Goal: Information Seeking & Learning: Learn about a topic

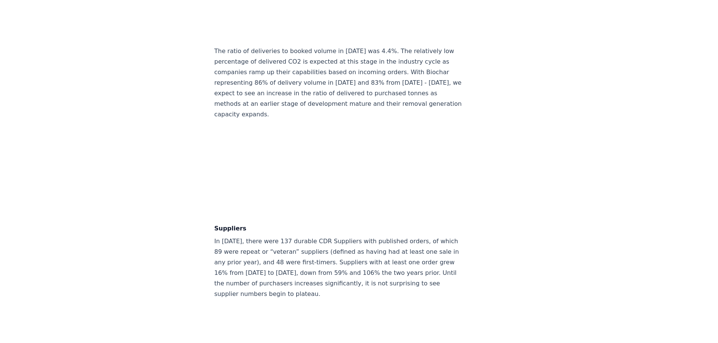
scroll to position [3815, 0]
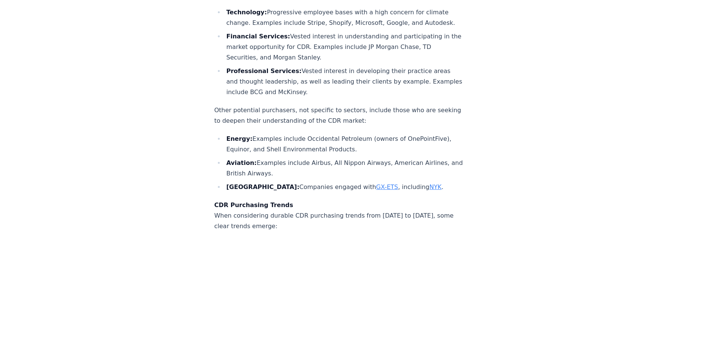
drag, startPoint x: 721, startPoint y: 120, endPoint x: 605, endPoint y: 273, distance: 192.3
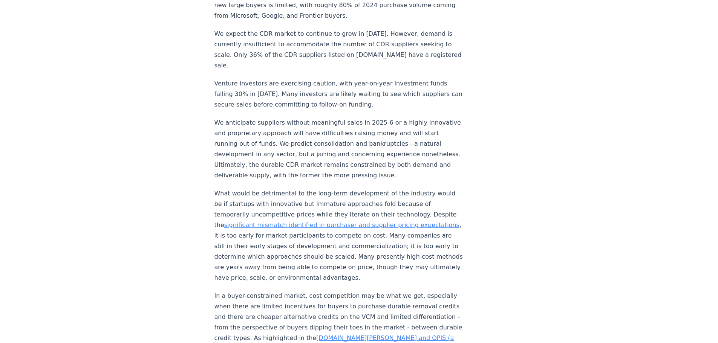
scroll to position [754, 0]
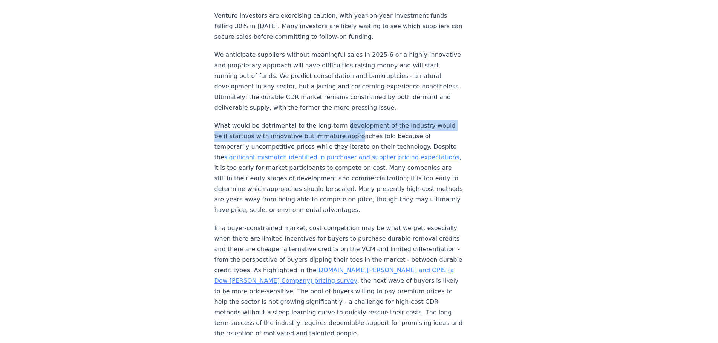
drag, startPoint x: 339, startPoint y: 90, endPoint x: 370, endPoint y: 100, distance: 32.5
click at [370, 121] on p "What would be detrimental to the long-term development of the industry would be…" at bounding box center [338, 168] width 249 height 95
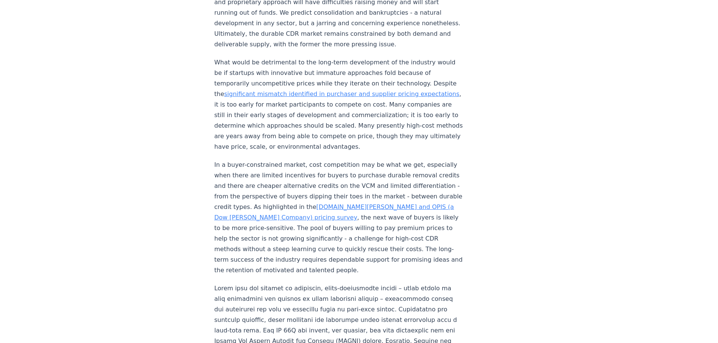
scroll to position [829, 0]
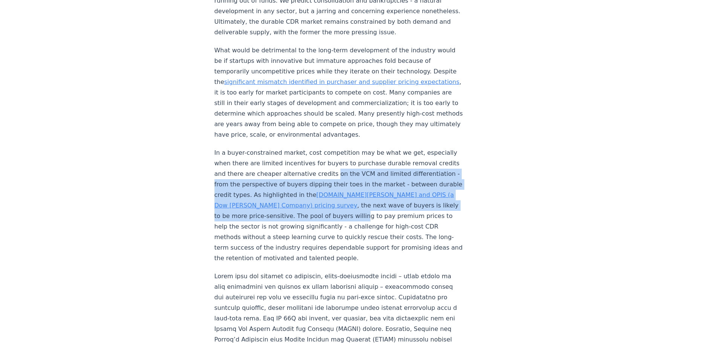
drag, startPoint x: 371, startPoint y: 144, endPoint x: 341, endPoint y: 177, distance: 45.1
click at [341, 177] on p "In a buyer-constrained market, cost competition may be what we get, especially …" at bounding box center [338, 206] width 249 height 116
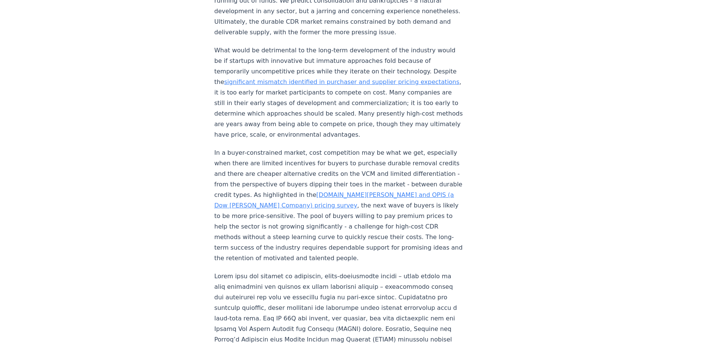
click at [349, 223] on p "In a buyer-constrained market, cost competition may be what we get, especially …" at bounding box center [338, 206] width 249 height 116
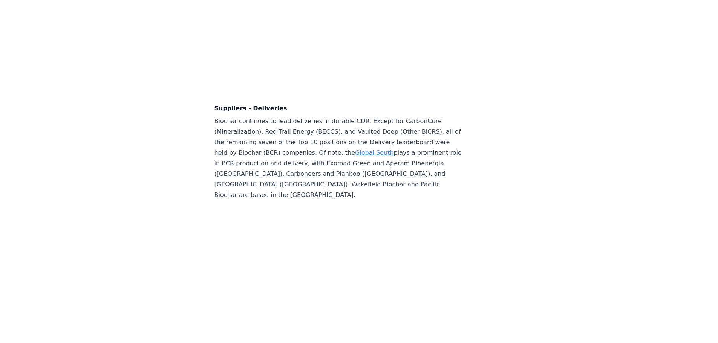
scroll to position [4748, 0]
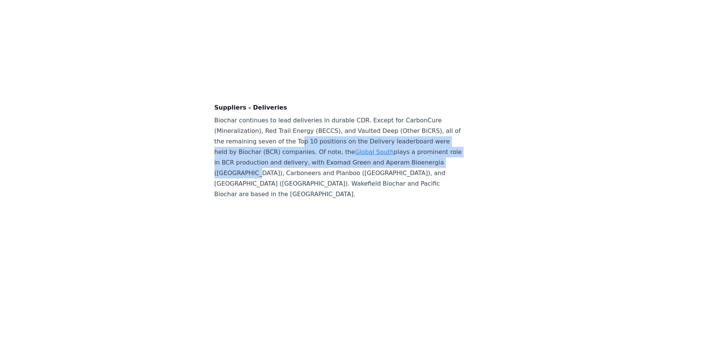
drag, startPoint x: 303, startPoint y: 139, endPoint x: 304, endPoint y: 162, distance: 22.2
click at [304, 162] on p "Biochar continues to lead deliveries in durable CDR. Except for CarbonCure (Min…" at bounding box center [338, 157] width 249 height 84
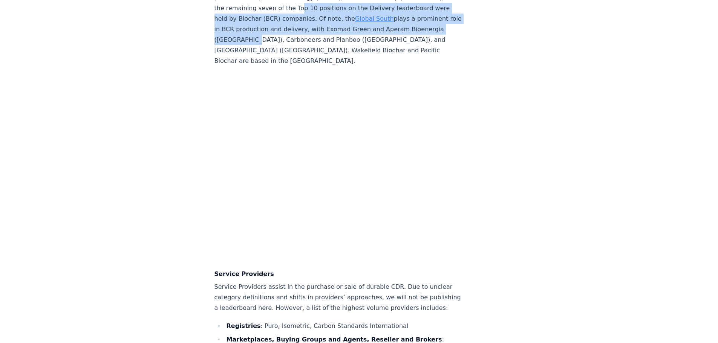
scroll to position [4974, 0]
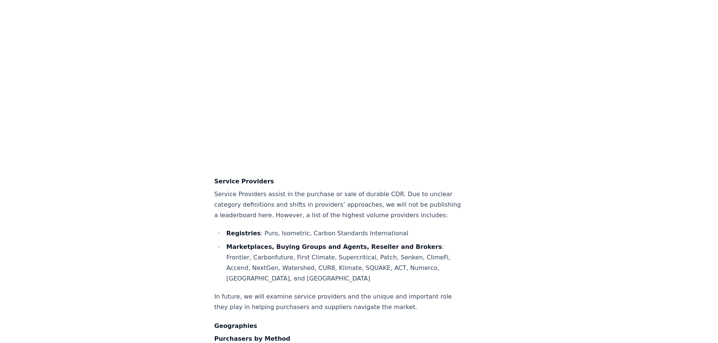
click at [291, 189] on p "Service Providers assist in the purchase or sale of durable CDR. Due to unclear…" at bounding box center [338, 205] width 249 height 32
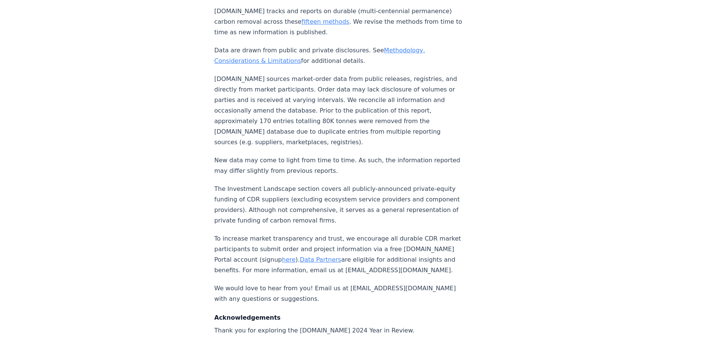
scroll to position [7084, 0]
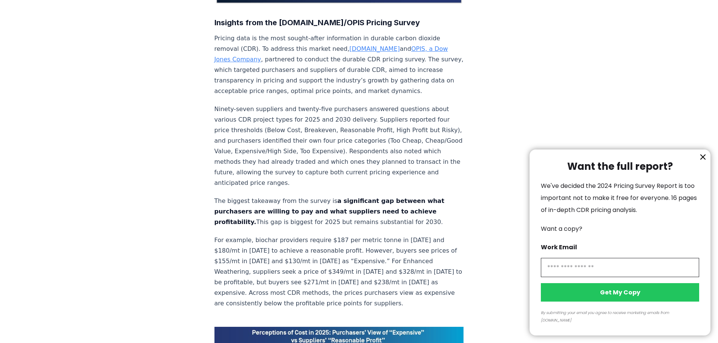
scroll to position [377, 0]
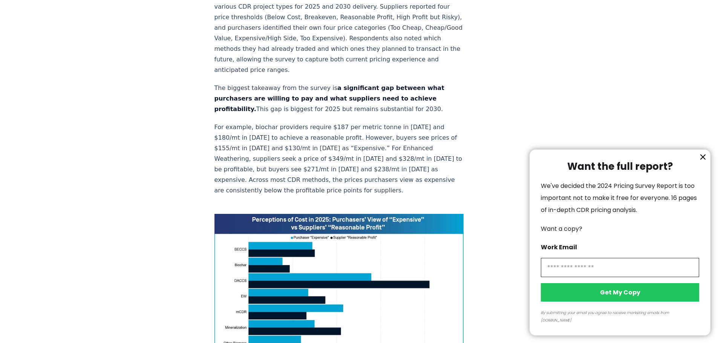
click at [698, 162] on icon "information" at bounding box center [702, 157] width 9 height 9
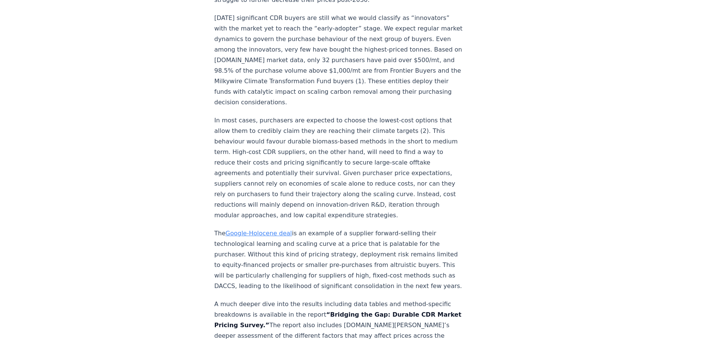
scroll to position [1206, 0]
